Goal: Task Accomplishment & Management: Complete application form

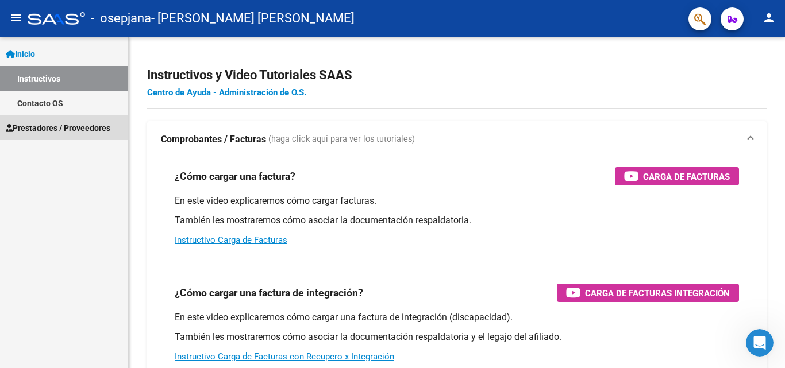
click at [56, 124] on span "Prestadores / Proveedores" at bounding box center [58, 128] width 105 height 13
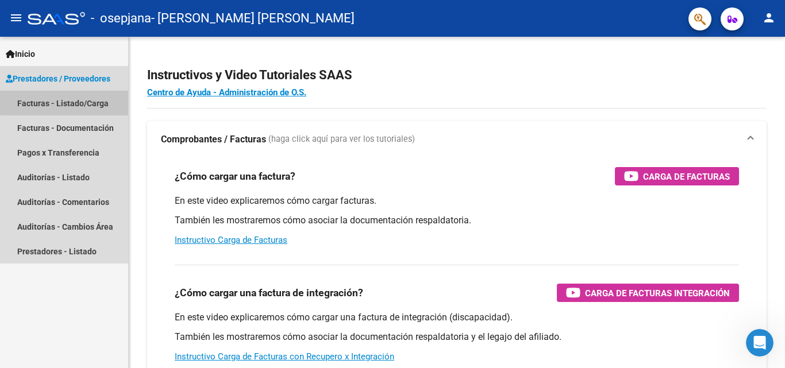
click at [76, 97] on link "Facturas - Listado/Carga" at bounding box center [64, 103] width 128 height 25
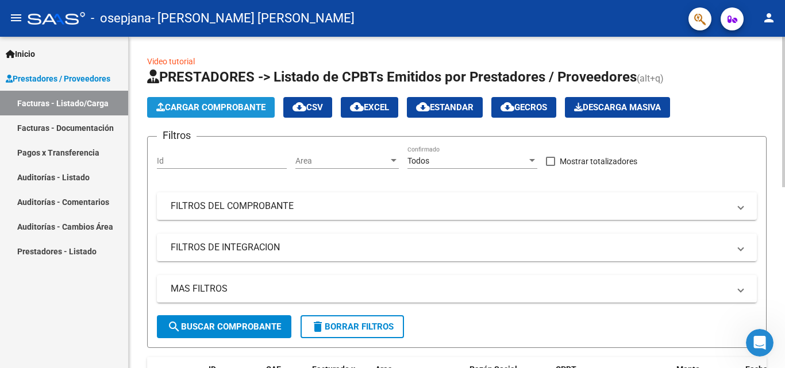
click at [209, 105] on span "Cargar Comprobante" at bounding box center [210, 107] width 109 height 10
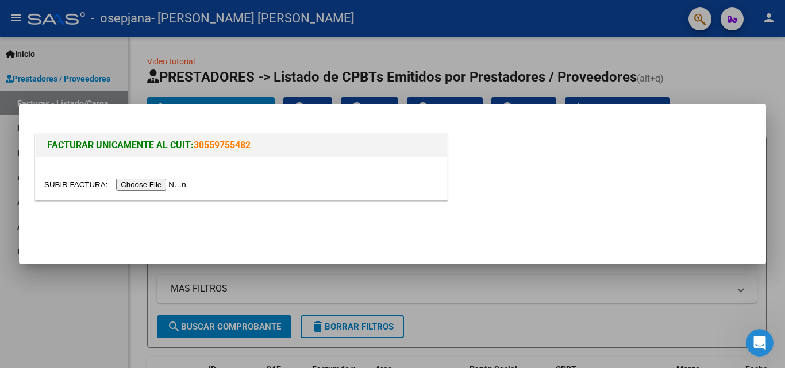
click at [159, 182] on input "file" at bounding box center [116, 185] width 145 height 12
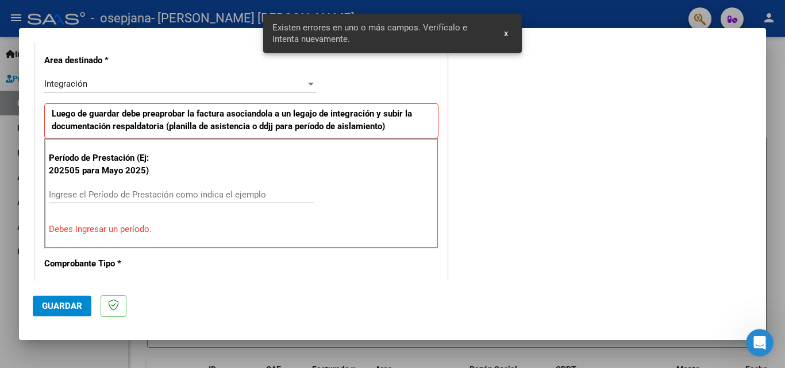
scroll to position [281, 0]
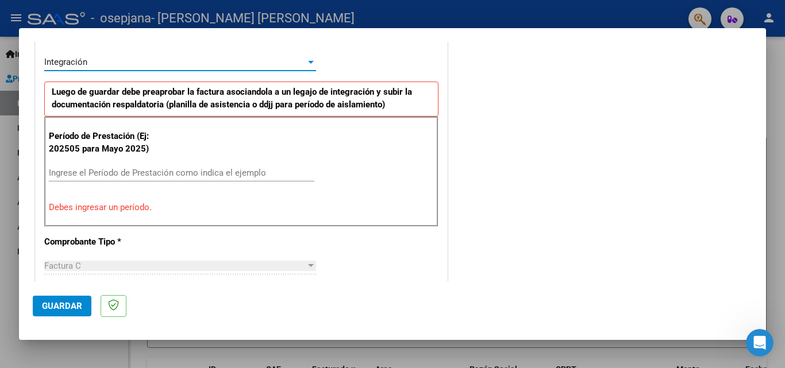
click at [306, 58] on div at bounding box center [311, 61] width 10 height 9
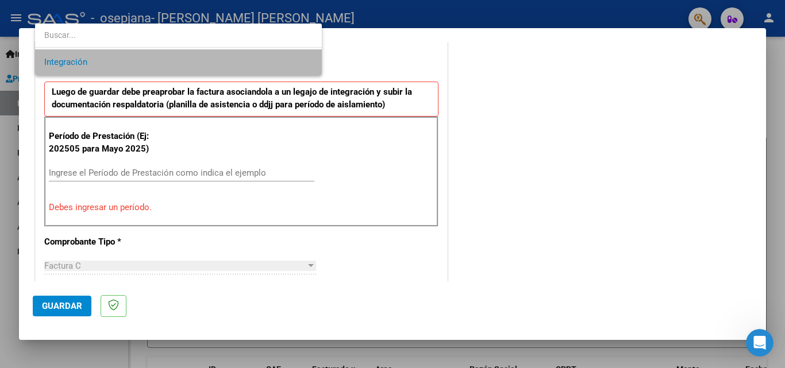
click at [290, 60] on span "Integración" at bounding box center [178, 62] width 268 height 26
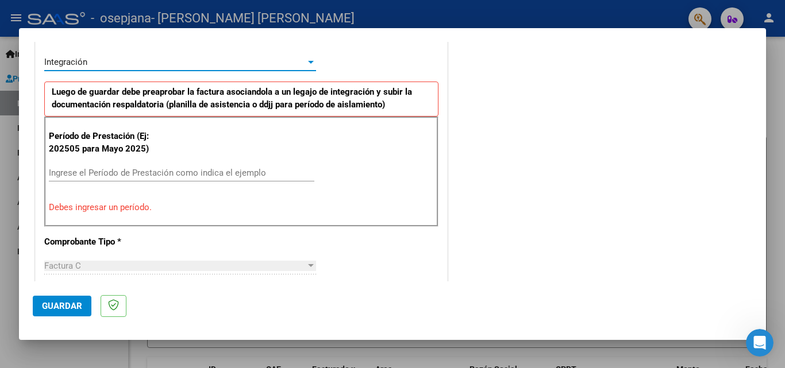
click at [129, 174] on input "Ingrese el Período de Prestación como indica el ejemplo" at bounding box center [182, 173] width 266 height 10
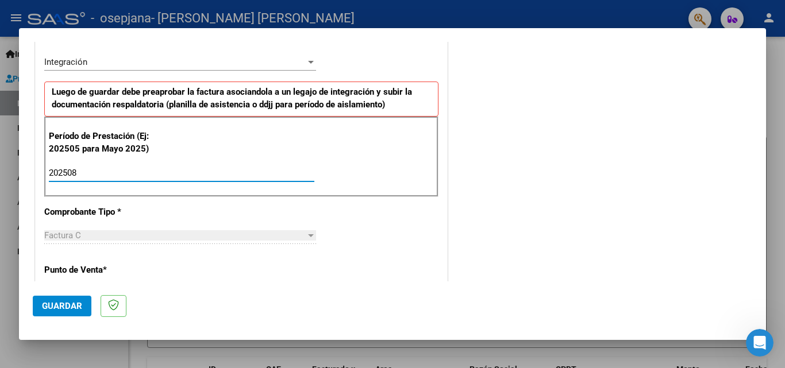
type input "202508"
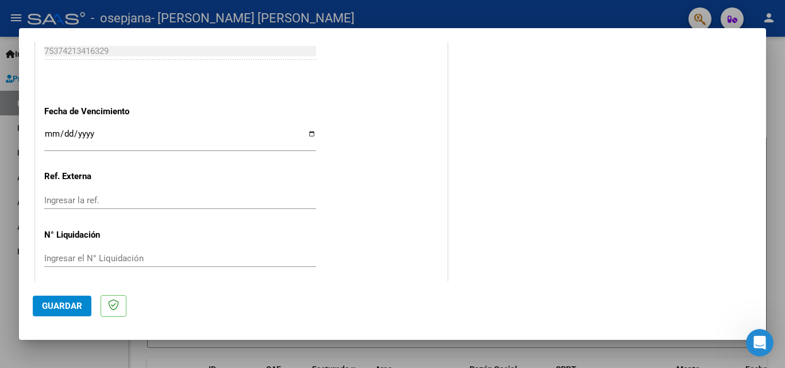
scroll to position [772, 0]
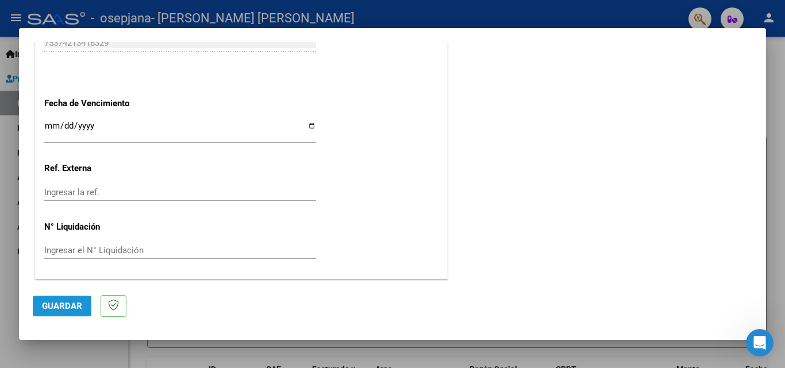
click at [59, 303] on span "Guardar" at bounding box center [62, 306] width 40 height 10
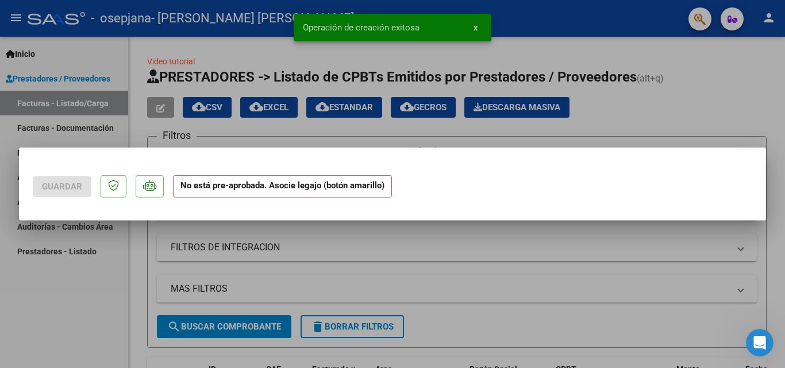
scroll to position [0, 0]
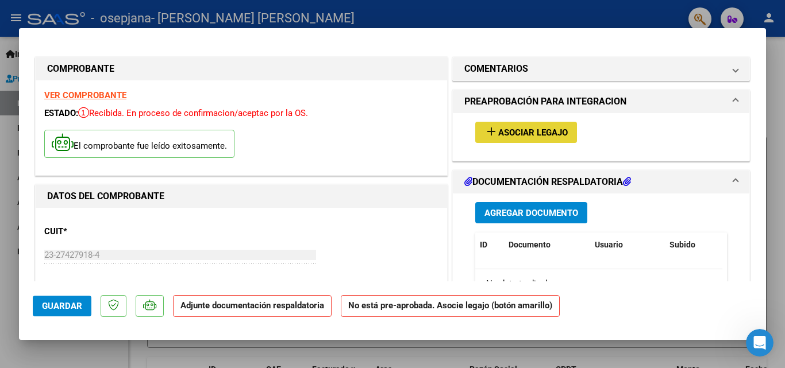
click at [485, 129] on mat-icon "add" at bounding box center [491, 132] width 14 height 14
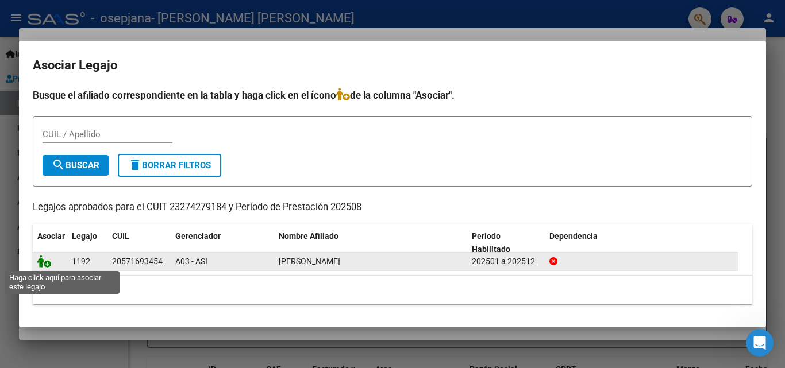
click at [41, 259] on icon at bounding box center [44, 261] width 14 height 13
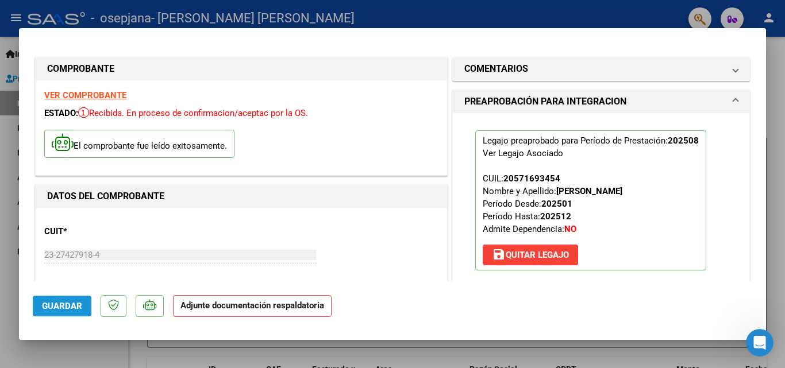
click at [55, 303] on span "Guardar" at bounding box center [62, 306] width 40 height 10
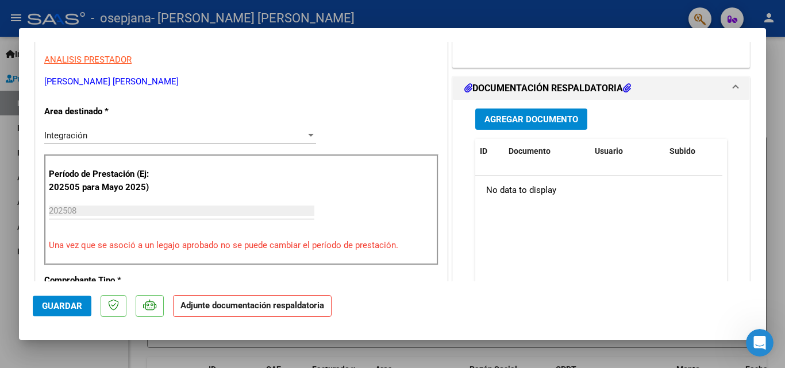
scroll to position [253, 0]
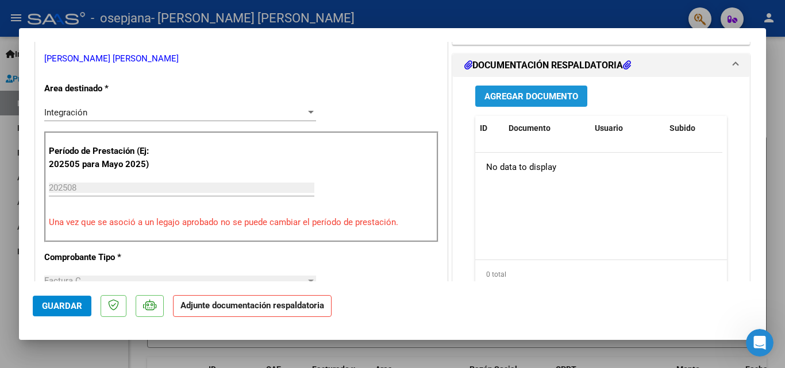
click at [517, 94] on span "Agregar Documento" at bounding box center [531, 96] width 94 height 10
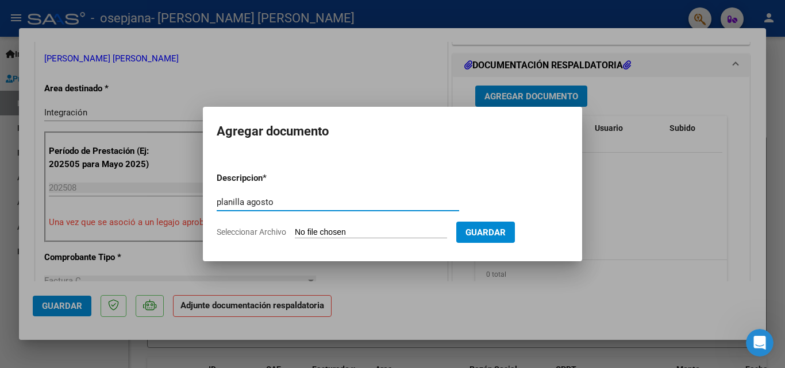
type input "planilla agosto"
click at [313, 231] on input "Seleccionar Archivo" at bounding box center [371, 233] width 152 height 11
type input "C:\fakepath\Planilla de asistencia [PERSON_NAME].pdf"
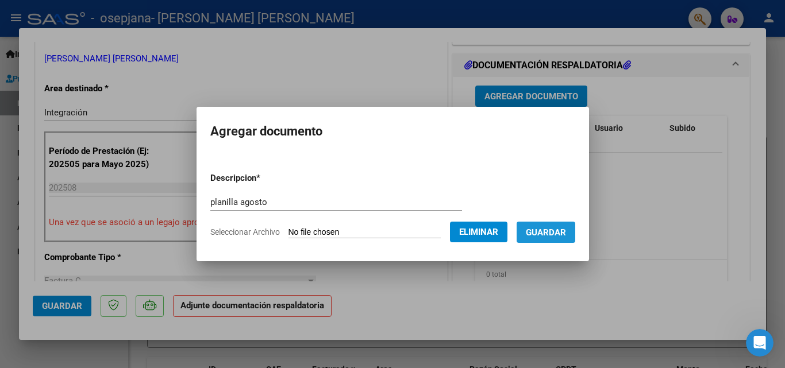
click at [559, 229] on span "Guardar" at bounding box center [546, 233] width 40 height 10
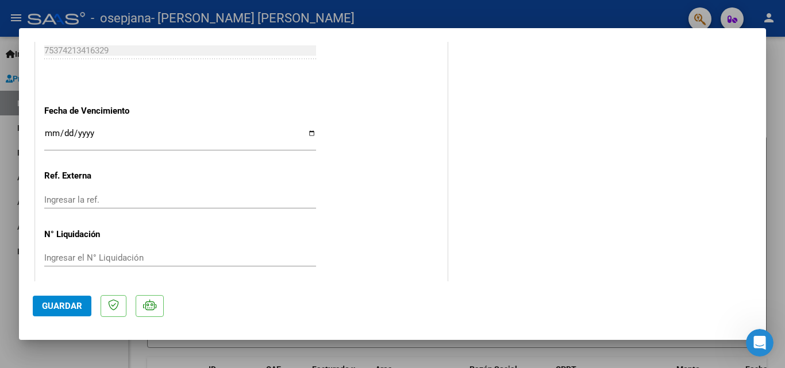
scroll to position [789, 0]
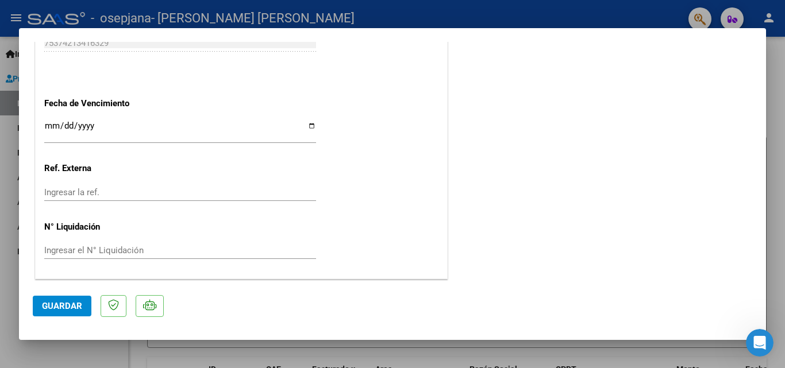
click at [59, 307] on span "Guardar" at bounding box center [62, 306] width 40 height 10
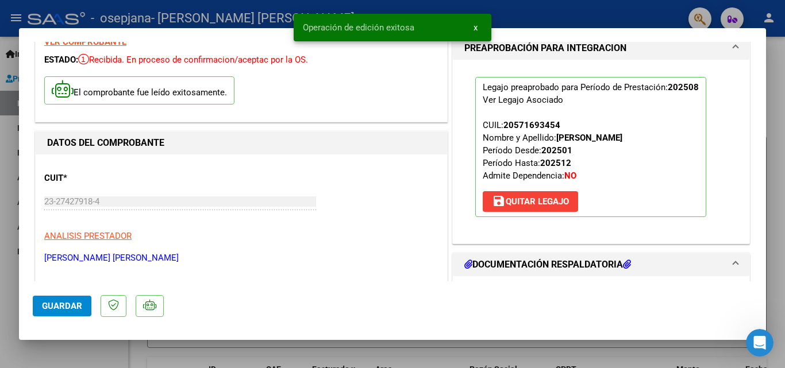
scroll to position [0, 0]
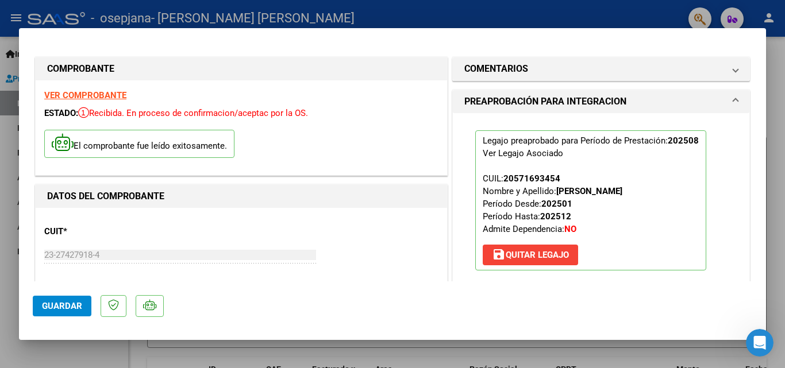
click at [779, 48] on div at bounding box center [392, 184] width 785 height 368
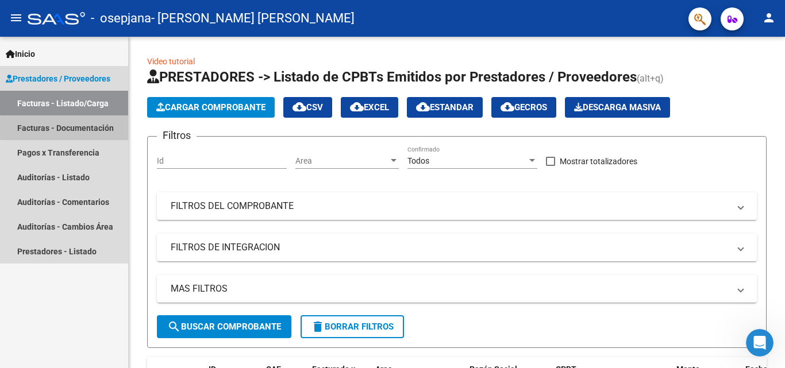
click at [98, 128] on link "Facturas - Documentación" at bounding box center [64, 128] width 128 height 25
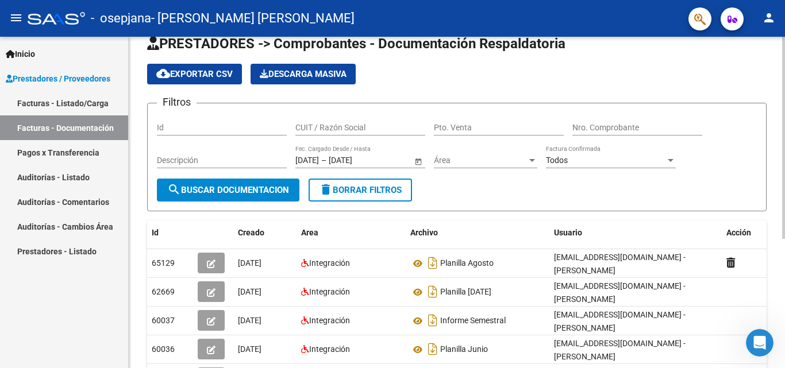
click at [784, 213] on div at bounding box center [783, 151] width 3 height 202
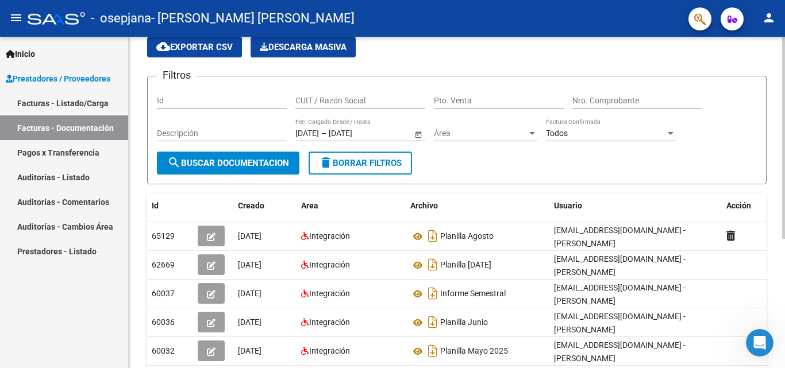
scroll to position [49, 0]
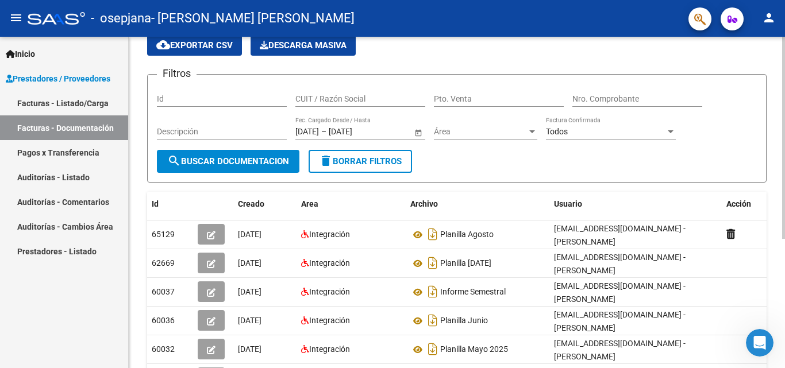
click at [784, 231] on div at bounding box center [783, 169] width 3 height 202
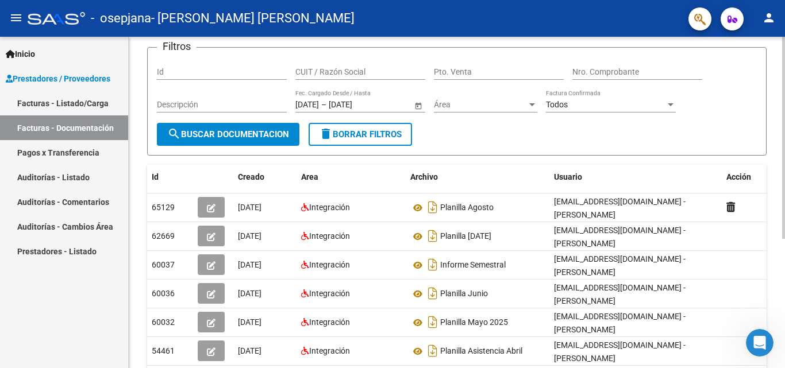
click at [784, 248] on div at bounding box center [783, 187] width 3 height 202
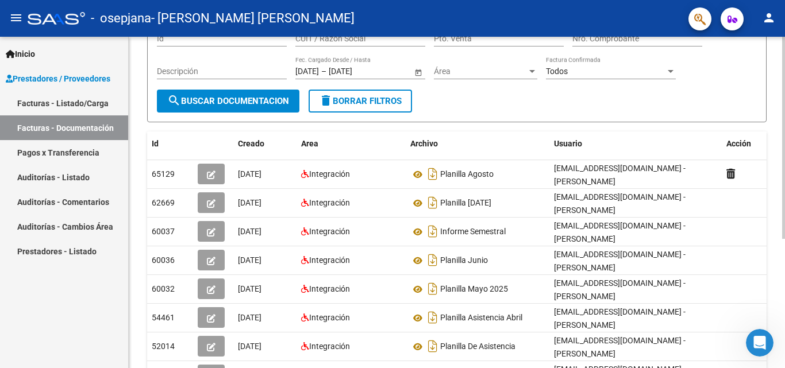
click at [784, 268] on div at bounding box center [783, 208] width 3 height 202
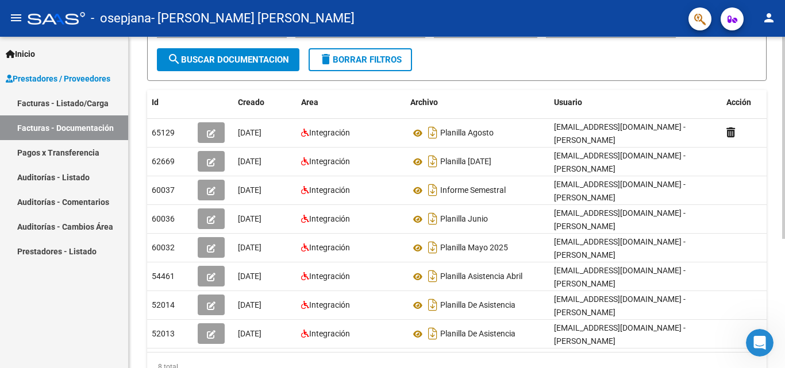
scroll to position [153, 0]
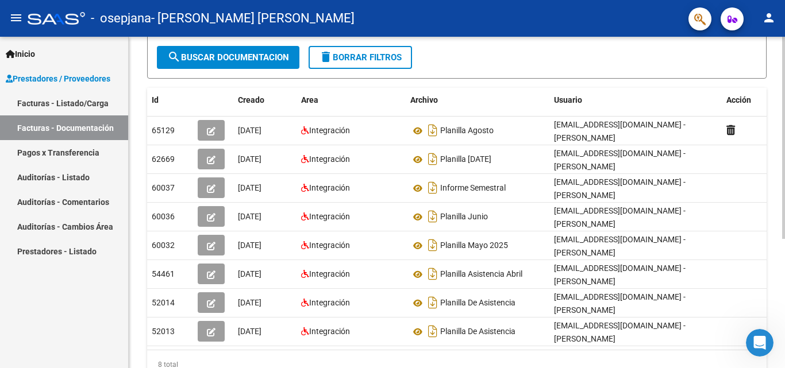
click at [784, 295] on div at bounding box center [783, 236] width 3 height 202
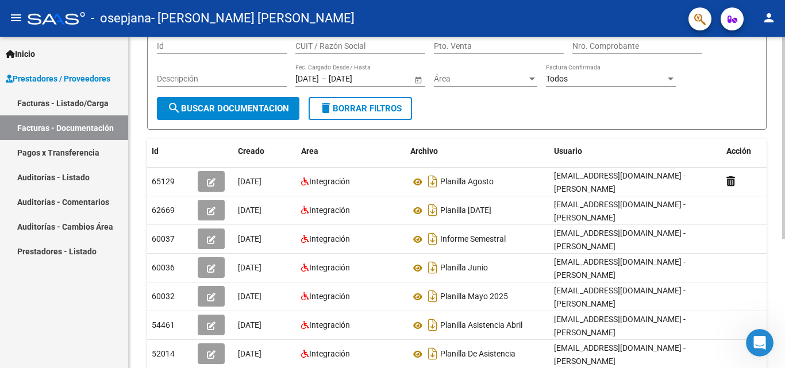
click at [784, 259] on div at bounding box center [783, 203] width 3 height 202
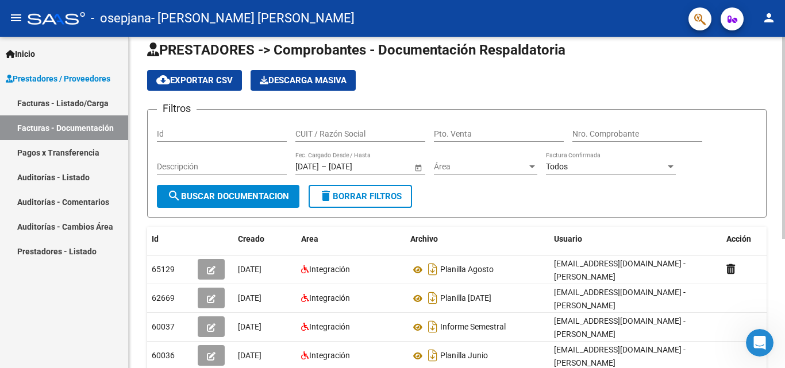
click at [784, 205] on div at bounding box center [783, 147] width 3 height 202
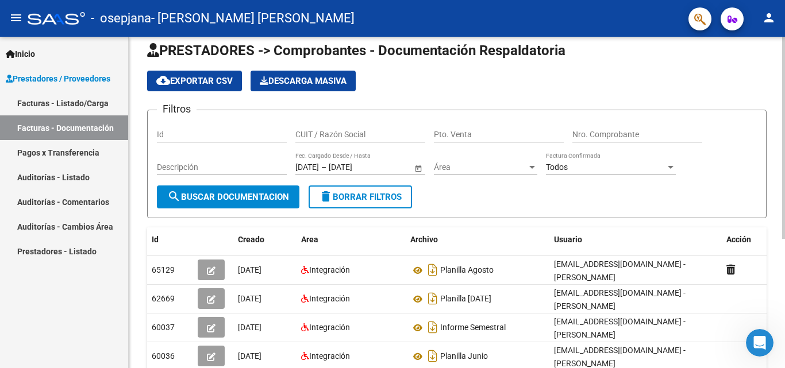
scroll to position [0, 0]
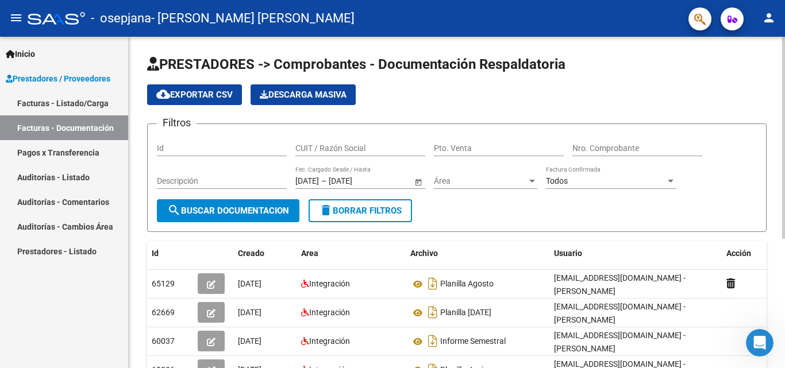
click at [784, 178] on div at bounding box center [783, 138] width 3 height 202
